Goal: Task Accomplishment & Management: Complete application form

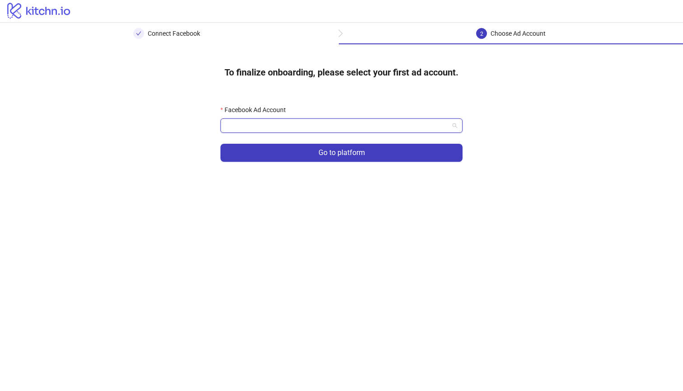
click at [390, 125] on input "Facebook Ad Account" at bounding box center [337, 126] width 223 height 14
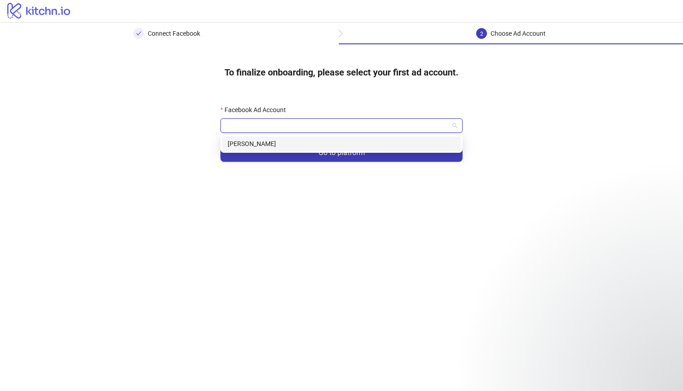
click at [388, 141] on div "Adnan Passachin" at bounding box center [342, 144] width 228 height 10
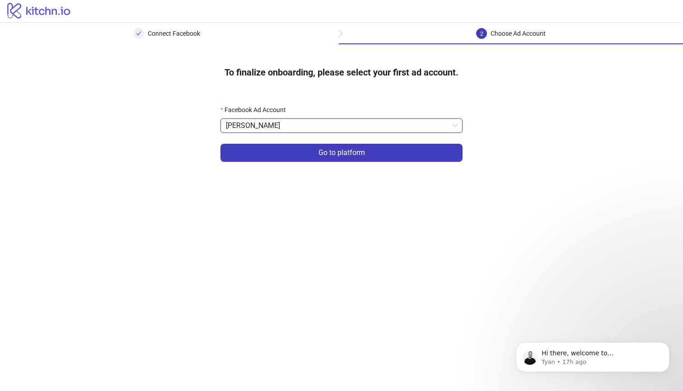
click at [480, 138] on div "To finalize onboarding, please select your first ad account. Facebook Ad Accoun…" at bounding box center [341, 115] width 683 height 143
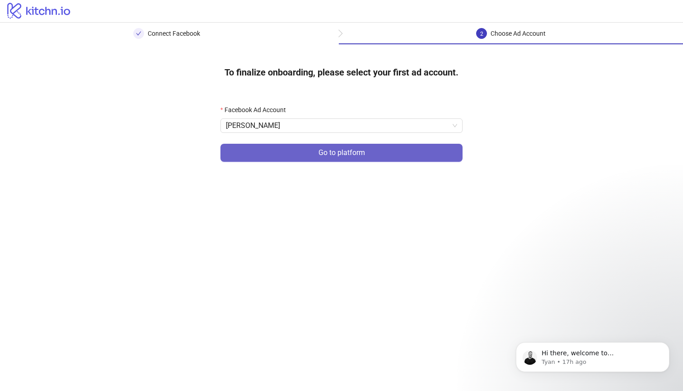
click at [429, 148] on button "Go to platform" at bounding box center [341, 153] width 242 height 18
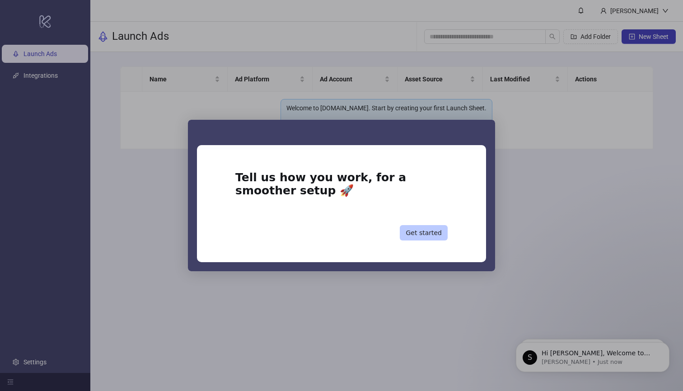
click at [420, 232] on button "Get started" at bounding box center [424, 232] width 48 height 15
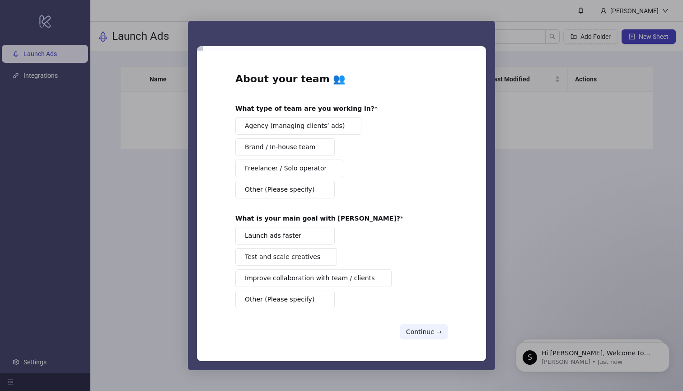
click at [319, 189] on span "Intercom messenger" at bounding box center [321, 189] width 7 height 7
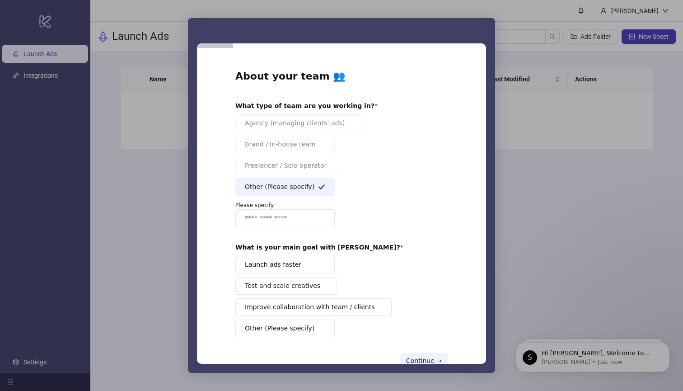
click at [296, 220] on input "Enter response" at bounding box center [284, 218] width 99 height 18
click at [299, 134] on div "Agency (managing clients’ ads) Brand / In-house team Freelancer / Solo operator…" at bounding box center [341, 170] width 212 height 113
click at [291, 187] on span "Other (Please specify)" at bounding box center [280, 186] width 70 height 9
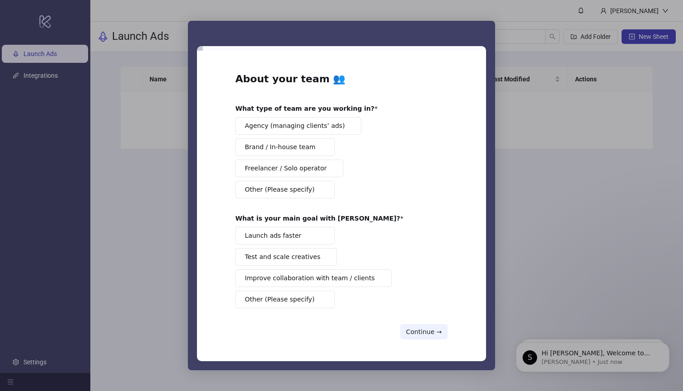
click at [314, 144] on button "Brand / In-house team" at bounding box center [284, 147] width 99 height 18
click at [316, 235] on button "Launch ads faster" at bounding box center [284, 236] width 99 height 18
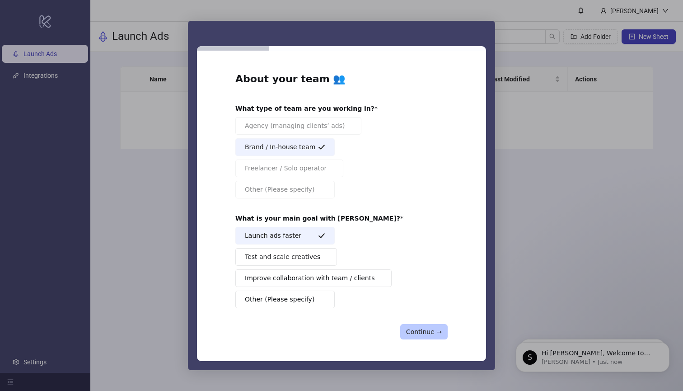
click at [410, 333] on button "Continue →" at bounding box center [423, 331] width 47 height 15
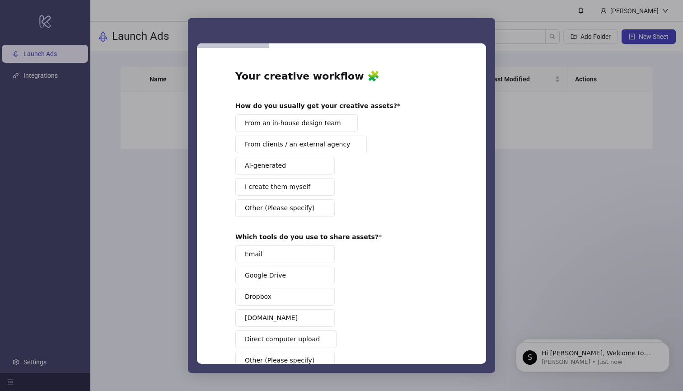
click at [300, 127] on span "From an in-house design team" at bounding box center [293, 122] width 96 height 9
click at [292, 272] on button "Google Drive" at bounding box center [284, 276] width 99 height 18
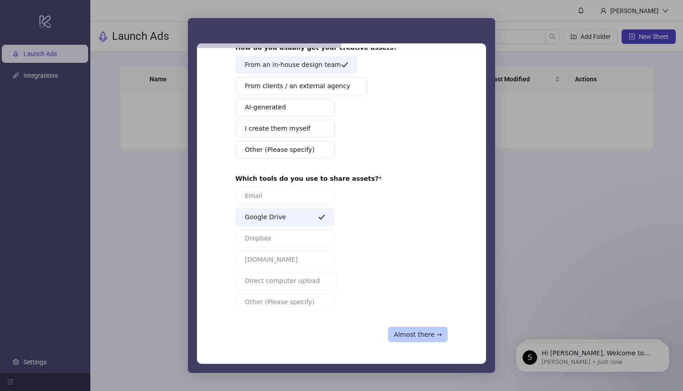
scroll to position [58, 0]
click at [407, 335] on button "Almost there →" at bounding box center [418, 334] width 60 height 15
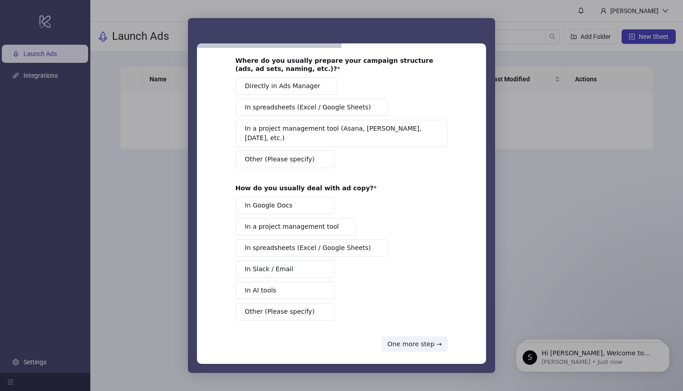
scroll to position [45, 0]
click at [293, 132] on span "In a project management tool (Asana, Trello, Monday, etc.)" at bounding box center [338, 133] width 187 height 19
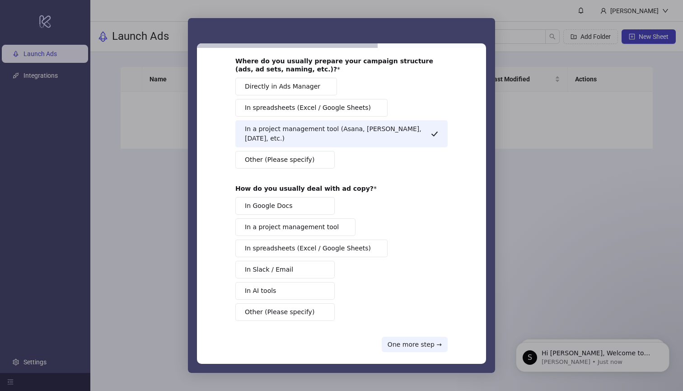
click at [290, 222] on span "In a project management tool" at bounding box center [292, 226] width 94 height 9
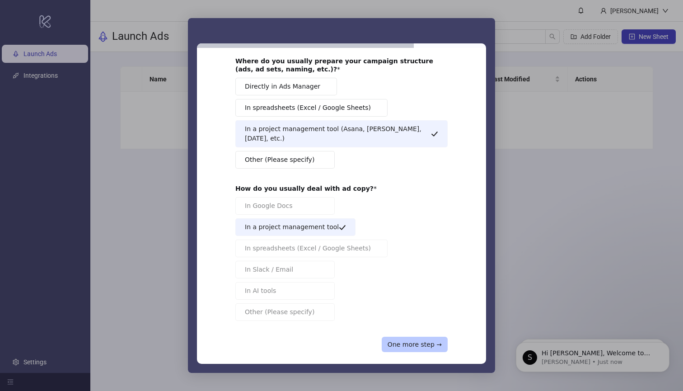
click at [411, 337] on button "One more step →" at bounding box center [415, 344] width 66 height 15
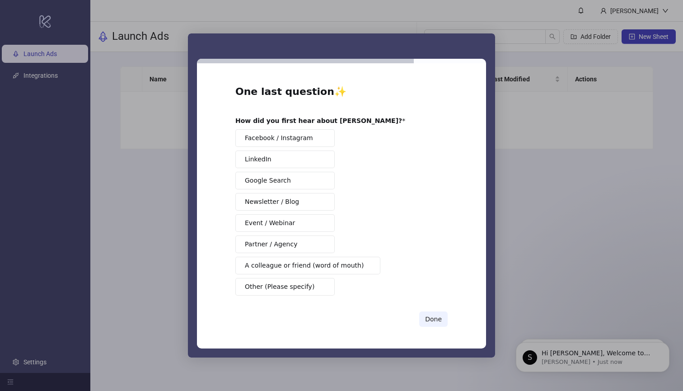
scroll to position [0, 0]
click at [294, 144] on button "Facebook / Instagram" at bounding box center [284, 138] width 99 height 18
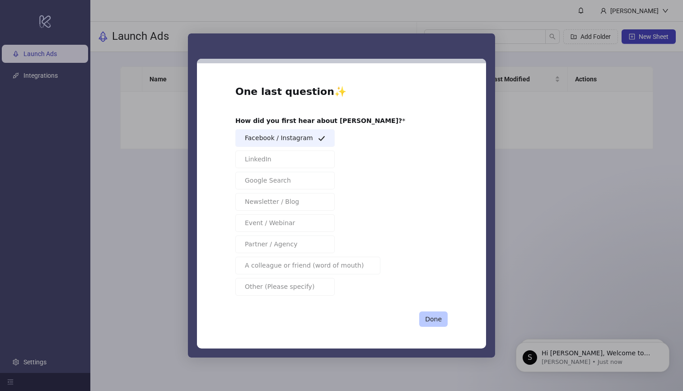
click at [435, 322] on button "Done" at bounding box center [433, 318] width 28 height 15
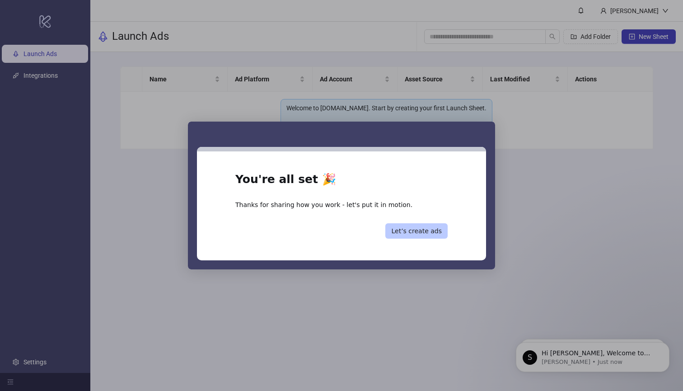
click at [408, 230] on button "Let’s create ads" at bounding box center [416, 230] width 62 height 15
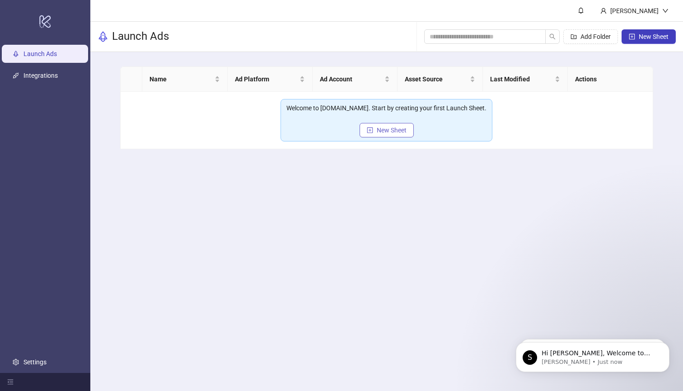
click at [384, 133] on span "New Sheet" at bounding box center [392, 130] width 30 height 7
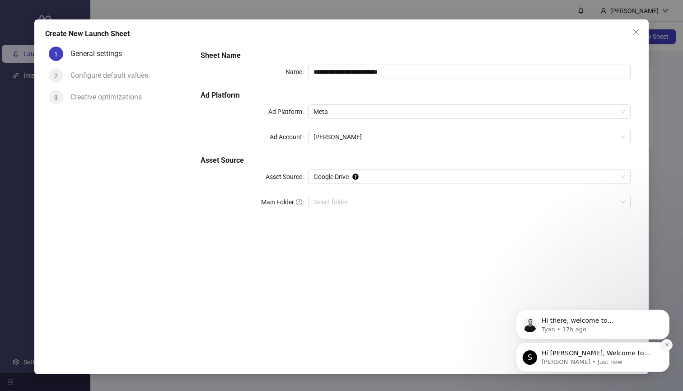
click at [663, 343] on button "Dismiss notification" at bounding box center [667, 345] width 12 height 12
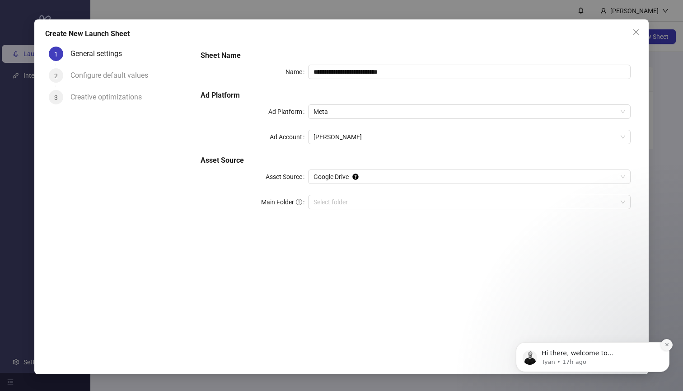
click at [665, 344] on icon "Dismiss notification" at bounding box center [667, 344] width 5 height 5
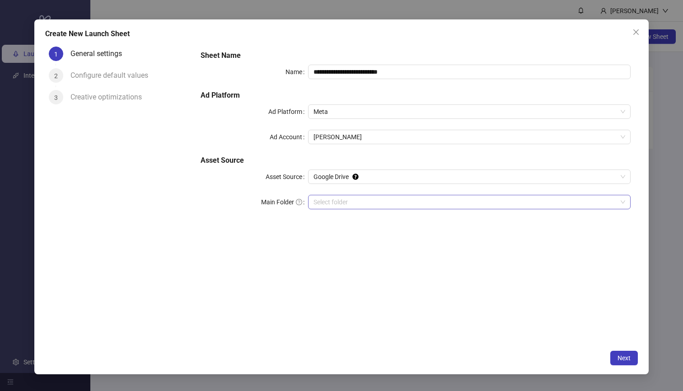
click at [392, 200] on input "Main Folder" at bounding box center [466, 202] width 304 height 14
click at [625, 352] on button "Next" at bounding box center [624, 358] width 28 height 14
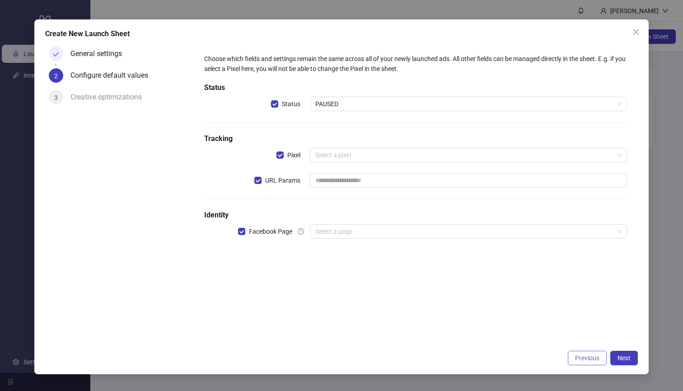
click at [600, 357] on button "Previous" at bounding box center [587, 358] width 39 height 14
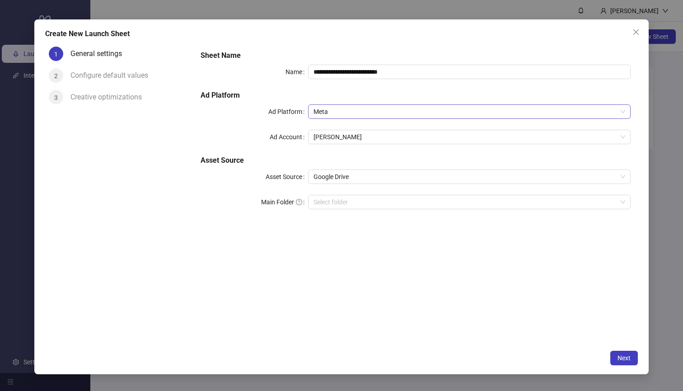
click at [527, 112] on span "Meta" at bounding box center [470, 112] width 312 height 14
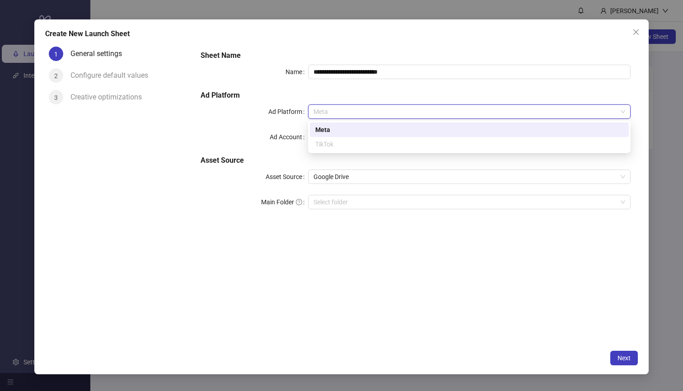
click at [530, 241] on div "**********" at bounding box center [415, 194] width 445 height 302
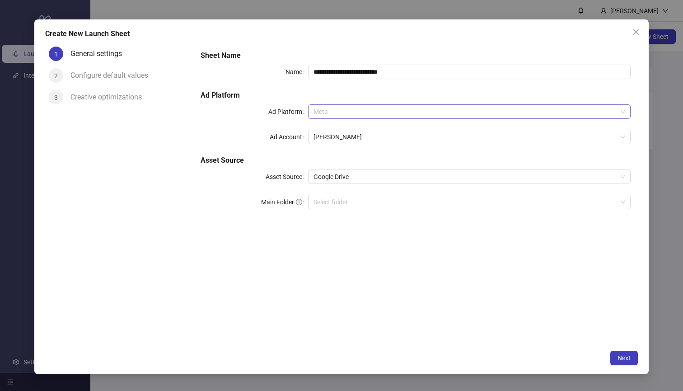
click at [449, 109] on span "Meta" at bounding box center [470, 112] width 312 height 14
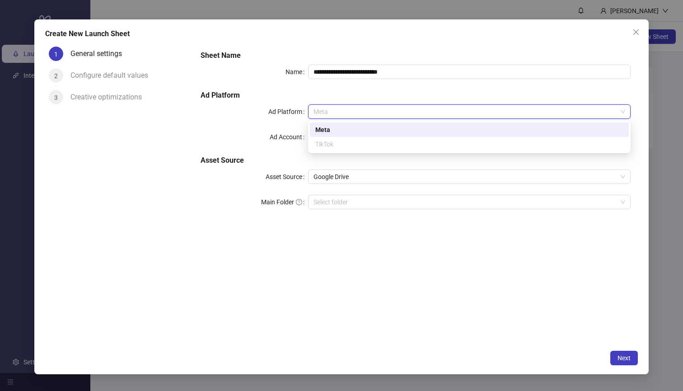
click at [412, 142] on div "TikTok" at bounding box center [469, 144] width 308 height 10
click at [488, 246] on div "**********" at bounding box center [415, 194] width 445 height 302
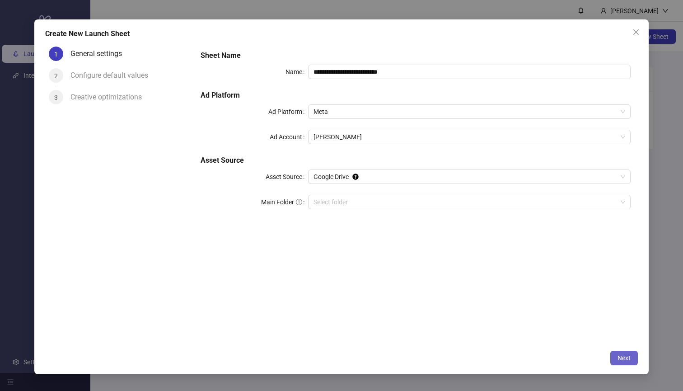
click at [623, 354] on span "Next" at bounding box center [624, 357] width 13 height 7
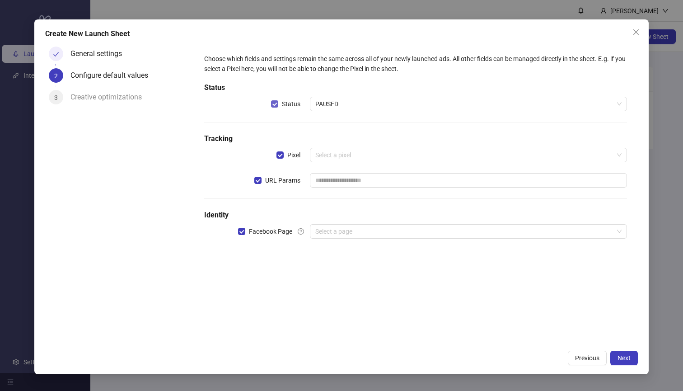
click at [277, 103] on span at bounding box center [274, 103] width 7 height 7
click at [281, 153] on span at bounding box center [280, 154] width 7 height 7
click at [277, 105] on span at bounding box center [274, 103] width 7 height 7
click at [619, 359] on span "Next" at bounding box center [624, 357] width 13 height 7
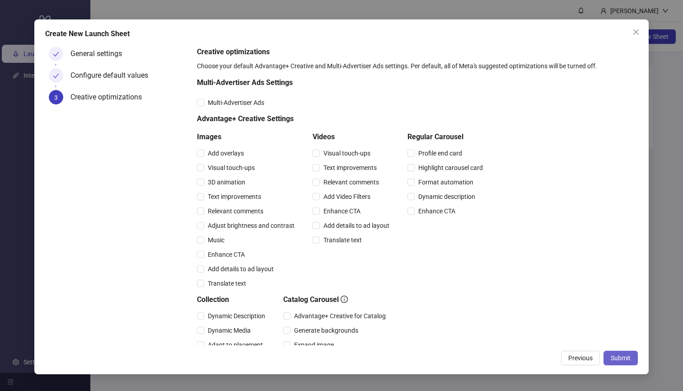
click at [612, 360] on span "Submit" at bounding box center [621, 357] width 20 height 7
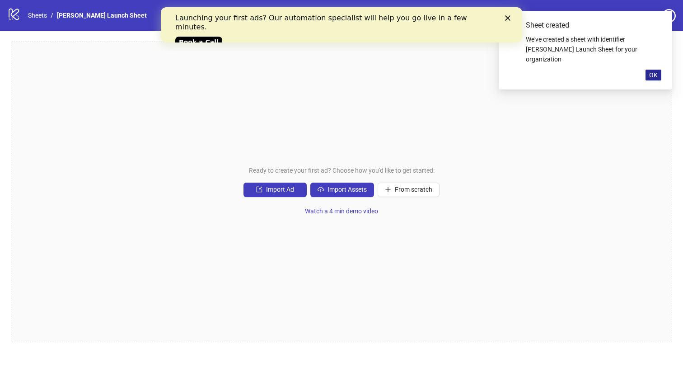
click at [659, 70] on button "OK" at bounding box center [654, 75] width 16 height 11
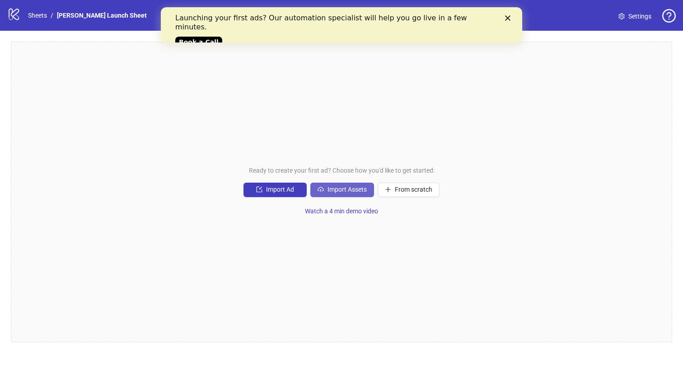
click at [356, 192] on span "Import Assets" at bounding box center [347, 189] width 39 height 7
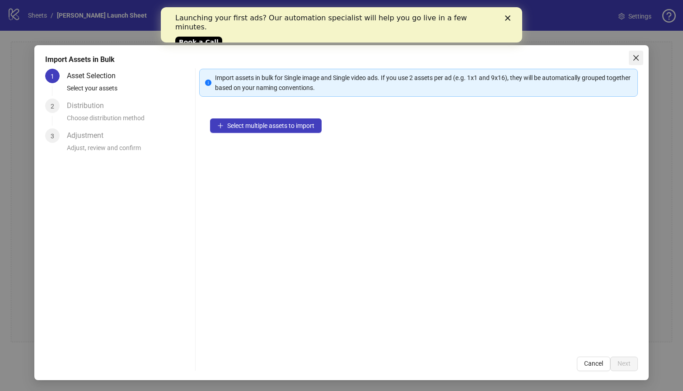
click at [632, 58] on span "Close" at bounding box center [636, 57] width 14 height 7
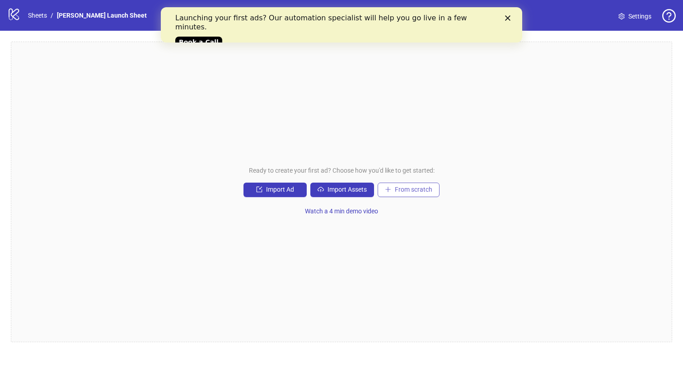
click at [416, 193] on button "From scratch" at bounding box center [409, 190] width 62 height 14
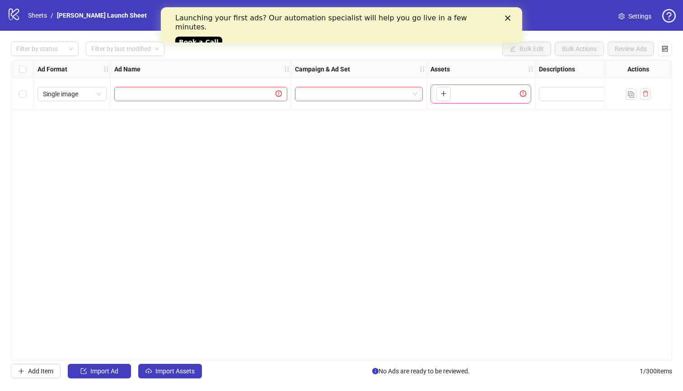
click at [510, 19] on icon "Close" at bounding box center [507, 17] width 5 height 5
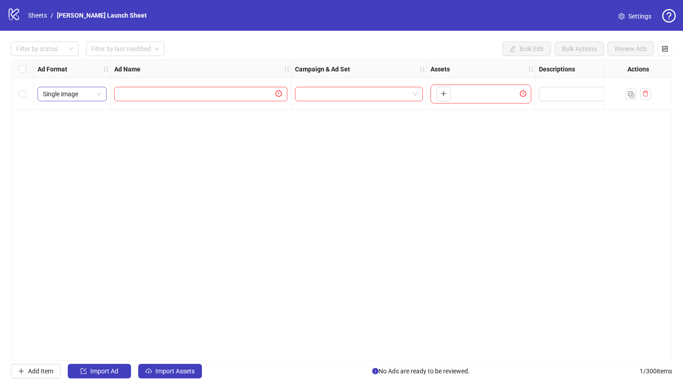
click at [80, 92] on span "Single image" at bounding box center [72, 94] width 58 height 14
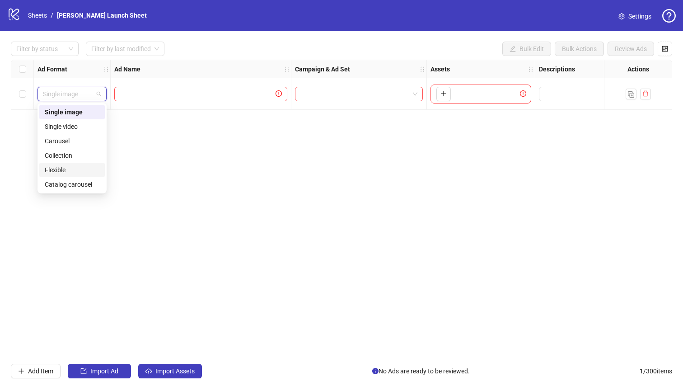
click at [69, 172] on div "Flexible" at bounding box center [72, 170] width 55 height 10
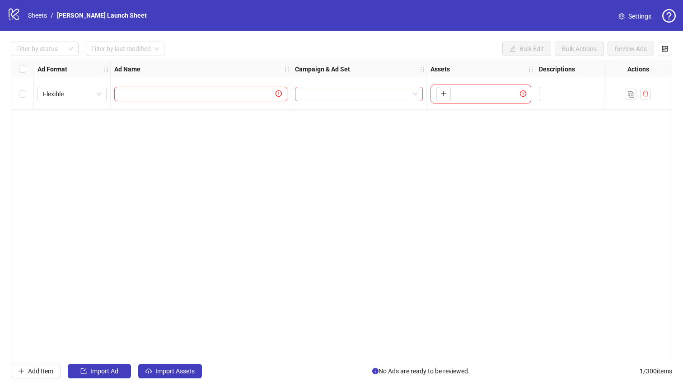
click at [235, 95] on input "text" at bounding box center [197, 94] width 154 height 10
type input "**********"
click at [324, 87] on div at bounding box center [359, 94] width 128 height 14
click at [464, 117] on div "**********" at bounding box center [341, 210] width 661 height 300
click at [644, 19] on span "Settings" at bounding box center [640, 16] width 23 height 10
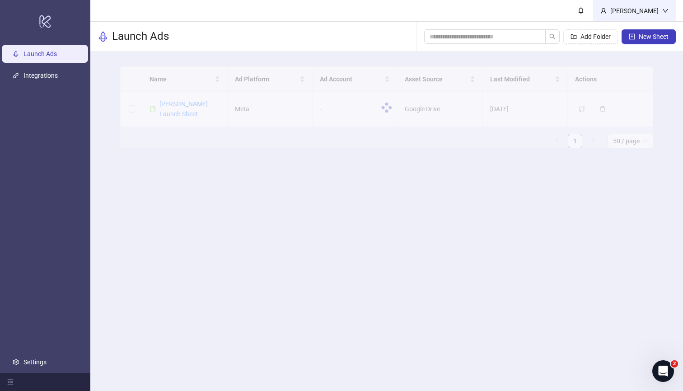
click at [638, 9] on div "[PERSON_NAME]" at bounding box center [635, 11] width 56 height 10
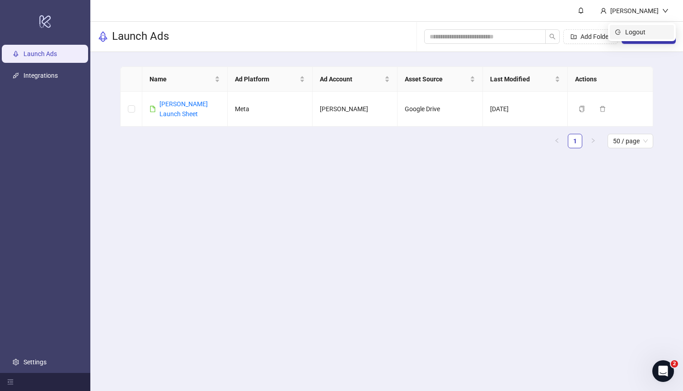
click at [628, 33] on span "Logout" at bounding box center [646, 32] width 43 height 10
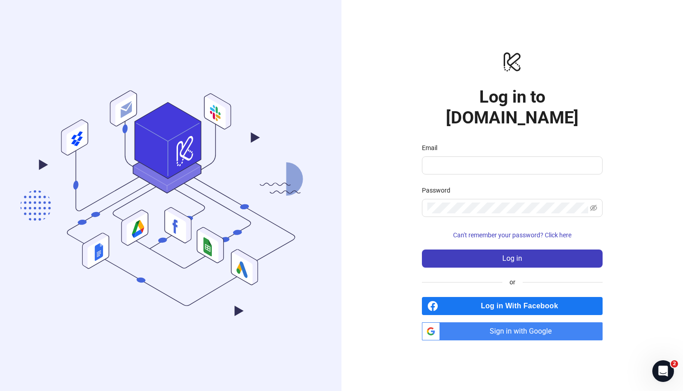
click at [534, 301] on span "Log in With Facebook" at bounding box center [522, 306] width 161 height 18
click at [660, 361] on div "Open Intercom Messenger" at bounding box center [662, 370] width 30 height 30
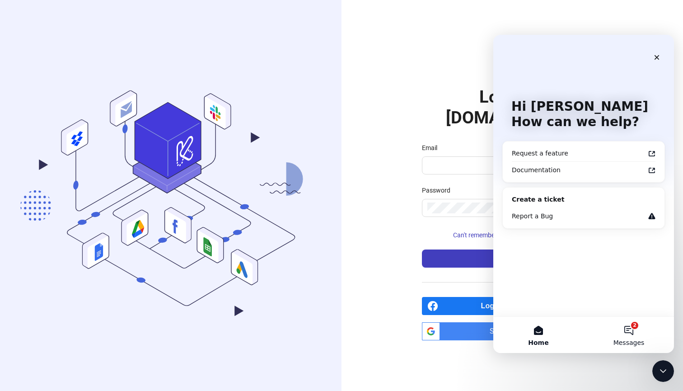
click at [619, 329] on button "2 Messages" at bounding box center [629, 335] width 90 height 36
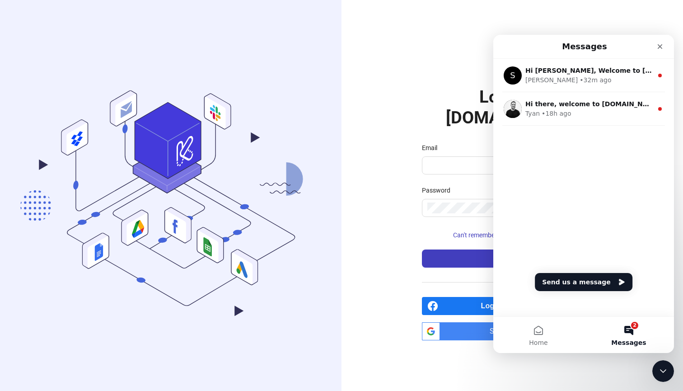
click at [422, 59] on div "logo/logo-mobile Log in to Kitchn.io Email Password Can't remember your passwor…" at bounding box center [513, 195] width 342 height 391
click at [641, 365] on div "logo/logo-mobile Log in to Kitchn.io Email Password Can't remember your passwor…" at bounding box center [513, 195] width 342 height 391
click at [663, 371] on icon "Close Intercom Messenger" at bounding box center [662, 369] width 11 height 11
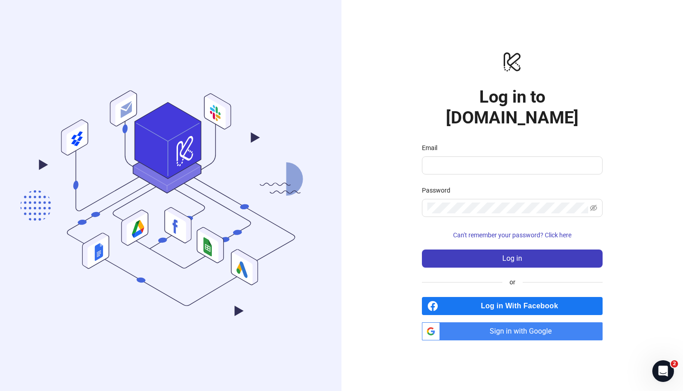
click at [515, 322] on span "Sign in with Google" at bounding box center [523, 331] width 159 height 18
click at [519, 297] on span "Log in With Facebook" at bounding box center [522, 306] width 161 height 18
